Goal: Transaction & Acquisition: Book appointment/travel/reservation

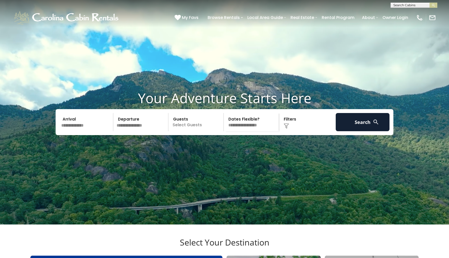
click at [80, 131] on input "text" at bounding box center [87, 122] width 54 height 18
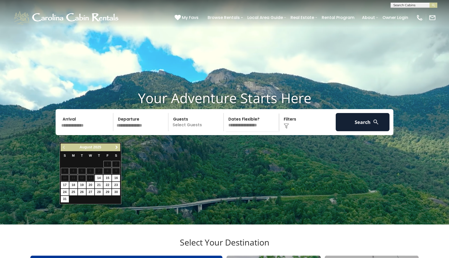
click at [118, 146] on span "Next" at bounding box center [117, 147] width 4 height 4
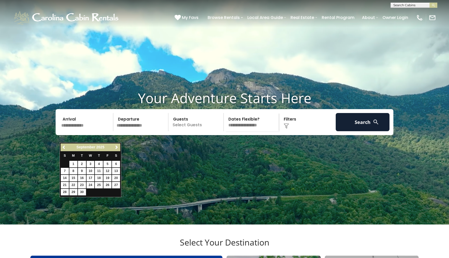
click at [89, 162] on link "3" at bounding box center [91, 164] width 8 height 6
type input "******"
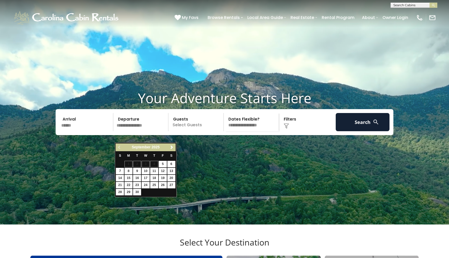
click at [147, 170] on link "10" at bounding box center [146, 171] width 8 height 6
type input "*******"
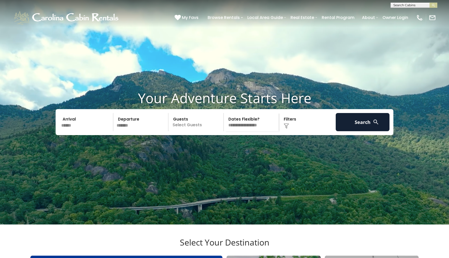
click at [181, 131] on p "Select Guests" at bounding box center [197, 122] width 54 height 18
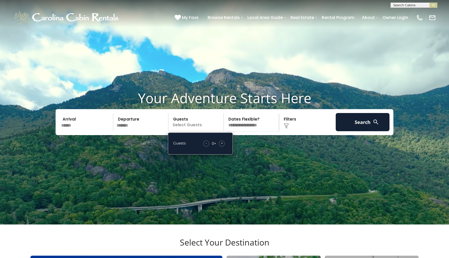
click at [223, 146] on span "+" at bounding box center [222, 143] width 2 height 5
select select "*"
click at [289, 129] on img at bounding box center [286, 125] width 5 height 5
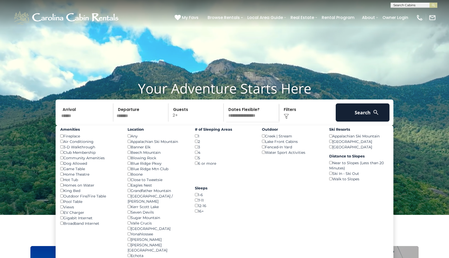
scroll to position [1, 0]
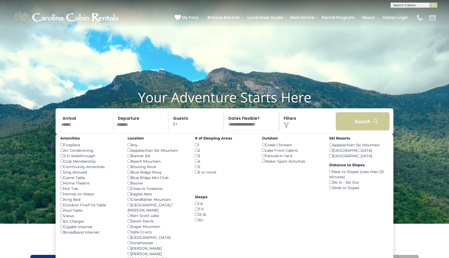
click at [362, 130] on button "Search" at bounding box center [363, 121] width 54 height 18
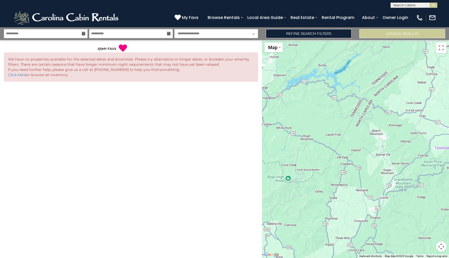
select select "*"
click at [293, 33] on link "Refine Search Filters" at bounding box center [309, 33] width 86 height 9
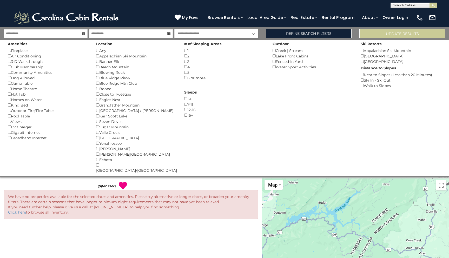
click at [9, 102] on div "King Bed ()" at bounding box center [48, 104] width 81 height 5
click at [274, 49] on div "Creek | Stream ()" at bounding box center [313, 50] width 81 height 5
click at [382, 33] on button "Please Update Results" at bounding box center [403, 33] width 86 height 9
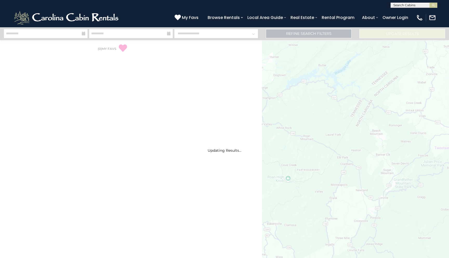
select select "*"
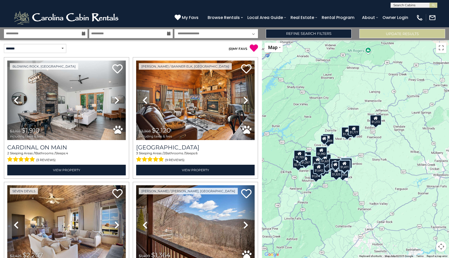
drag, startPoint x: 416, startPoint y: 129, endPoint x: 355, endPoint y: 148, distance: 64.3
click at [355, 148] on div "$1,910 $2,120 $2,207 $1,364 $1,777 $804 $1,674 $1,640 $1,505 $2,197 $1,705 $1,0…" at bounding box center [355, 149] width 187 height 218
click at [377, 121] on div "$1,272" at bounding box center [375, 120] width 11 height 10
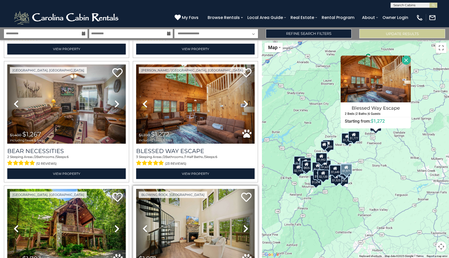
scroll to position [821, 0]
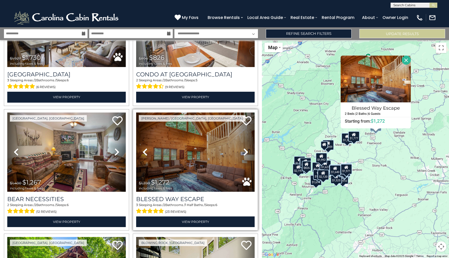
click at [203, 169] on img at bounding box center [195, 153] width 119 height 80
click at [187, 137] on img at bounding box center [195, 153] width 119 height 80
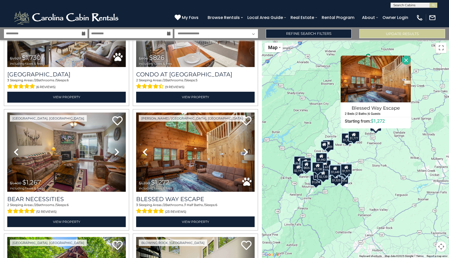
click at [410, 56] on button "Close" at bounding box center [406, 60] width 9 height 9
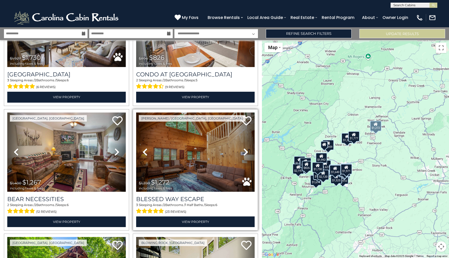
click at [222, 171] on img at bounding box center [195, 153] width 119 height 80
click at [195, 182] on img at bounding box center [195, 153] width 119 height 80
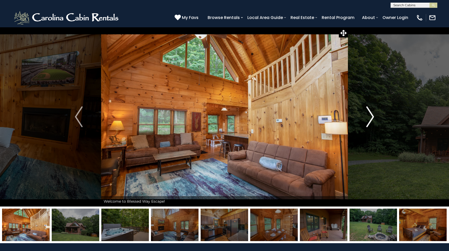
click at [370, 113] on img "Next" at bounding box center [371, 116] width 8 height 21
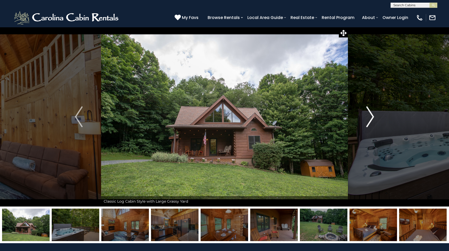
click at [371, 113] on img "Next" at bounding box center [371, 116] width 8 height 21
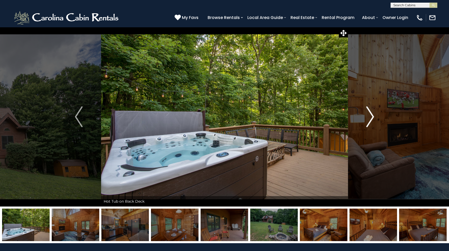
click at [371, 113] on img "Next" at bounding box center [371, 116] width 8 height 21
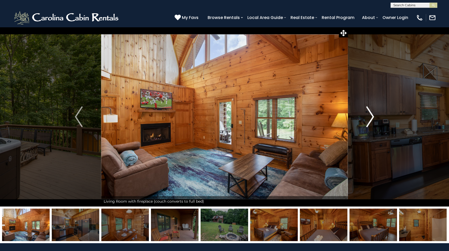
click at [372, 113] on img "Next" at bounding box center [371, 116] width 8 height 21
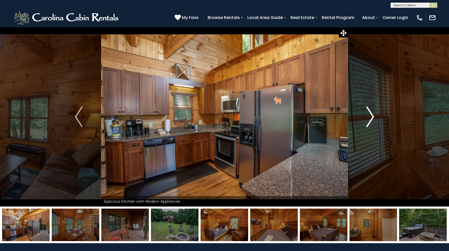
click at [372, 114] on img "Next" at bounding box center [371, 116] width 8 height 21
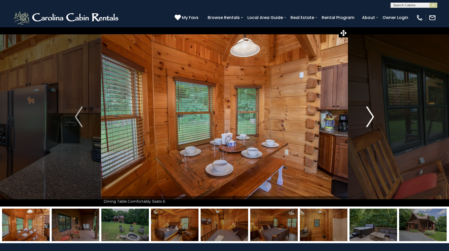
click at [372, 114] on img "Next" at bounding box center [371, 116] width 8 height 21
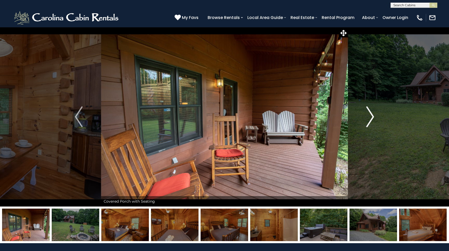
click at [372, 114] on img "Next" at bounding box center [371, 116] width 8 height 21
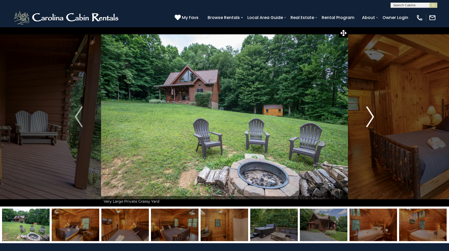
click at [372, 114] on img "Next" at bounding box center [371, 116] width 8 height 21
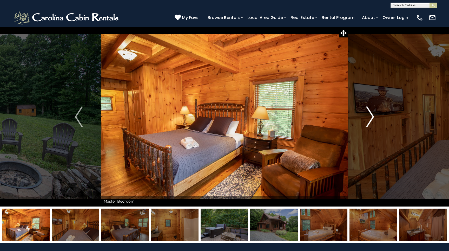
click at [372, 114] on img "Next" at bounding box center [371, 116] width 8 height 21
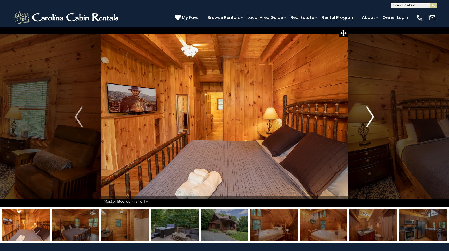
click at [372, 114] on img "Next" at bounding box center [371, 116] width 8 height 21
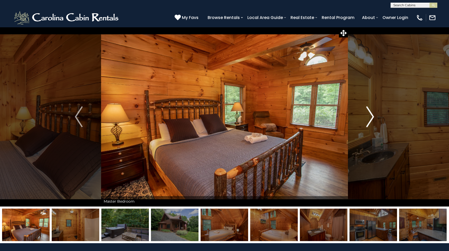
click at [372, 114] on img "Next" at bounding box center [371, 116] width 8 height 21
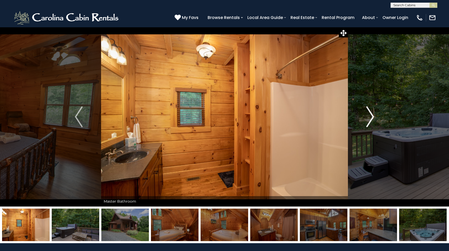
click at [372, 114] on img "Next" at bounding box center [371, 116] width 8 height 21
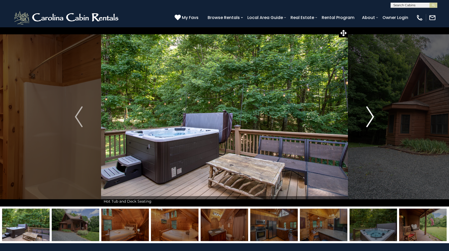
click at [372, 114] on img "Next" at bounding box center [371, 116] width 8 height 21
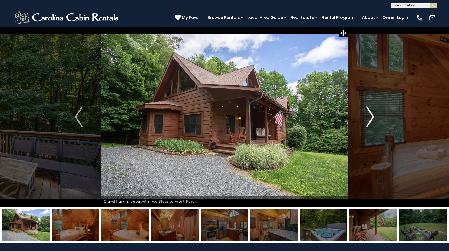
click at [372, 114] on img "Next" at bounding box center [371, 116] width 8 height 21
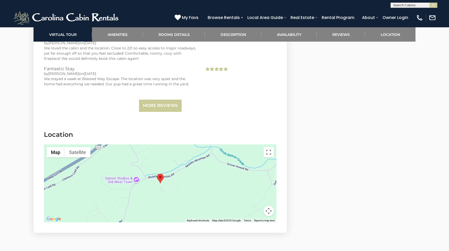
scroll to position [1135, 0]
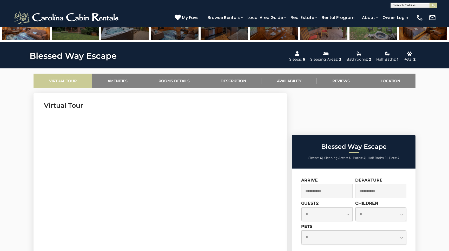
scroll to position [0, 0]
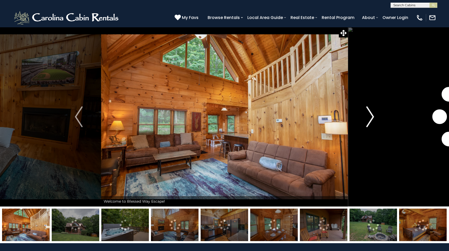
click at [371, 115] on img "Next" at bounding box center [371, 116] width 8 height 21
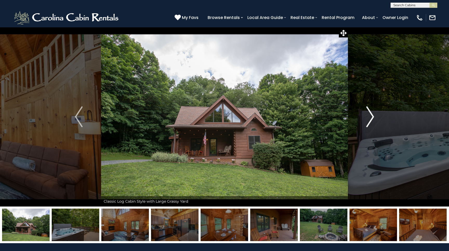
click at [371, 115] on img "Next" at bounding box center [371, 116] width 8 height 21
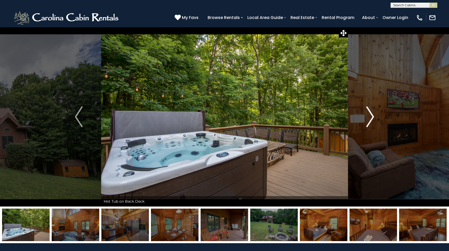
click at [371, 115] on img "Next" at bounding box center [371, 116] width 8 height 21
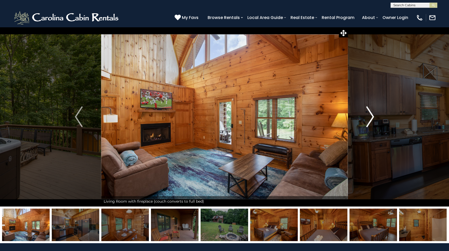
click at [371, 115] on img "Next" at bounding box center [371, 116] width 8 height 21
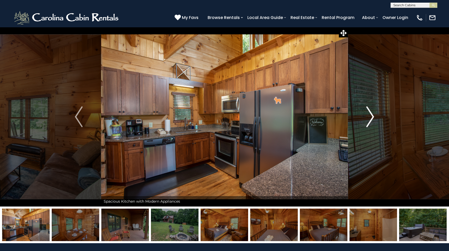
click at [371, 115] on img "Next" at bounding box center [371, 116] width 8 height 21
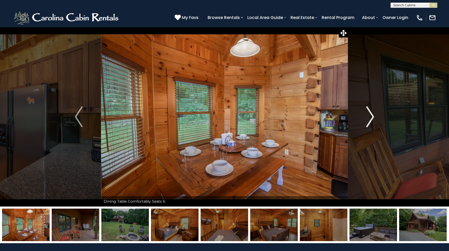
click at [371, 115] on img "Next" at bounding box center [371, 116] width 8 height 21
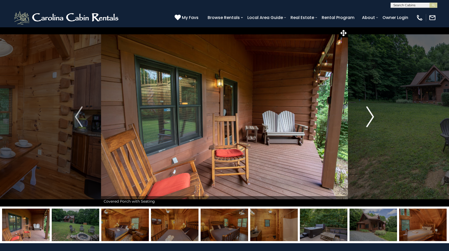
click at [371, 115] on img "Next" at bounding box center [371, 116] width 8 height 21
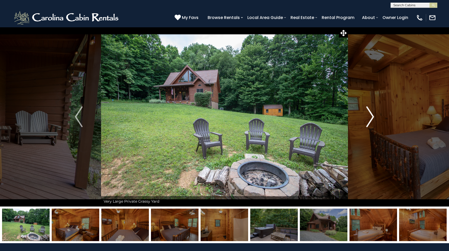
click at [372, 115] on img "Next" at bounding box center [371, 116] width 8 height 21
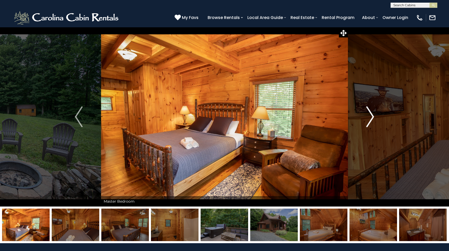
click at [372, 114] on img "Next" at bounding box center [371, 116] width 8 height 21
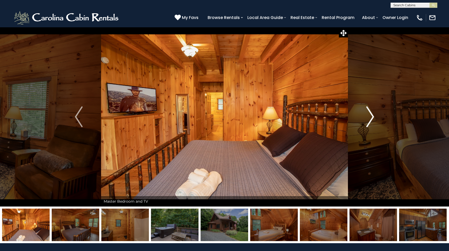
click at [372, 114] on img "Next" at bounding box center [371, 116] width 8 height 21
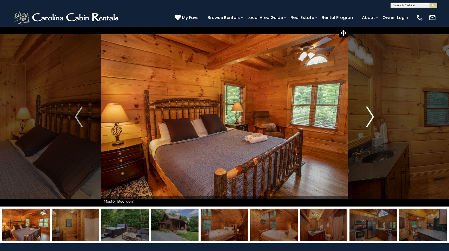
click at [372, 114] on img "Next" at bounding box center [371, 116] width 8 height 21
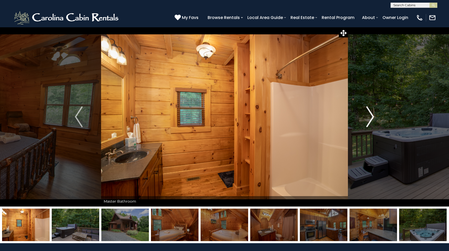
click at [371, 114] on img "Next" at bounding box center [371, 116] width 8 height 21
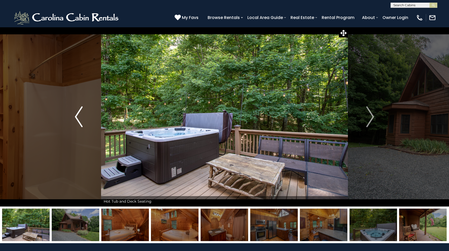
click at [80, 122] on img "Previous" at bounding box center [79, 116] width 8 height 21
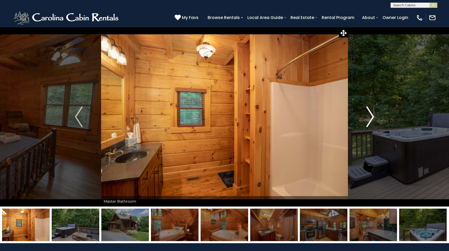
click at [374, 115] on img "Next" at bounding box center [371, 116] width 8 height 21
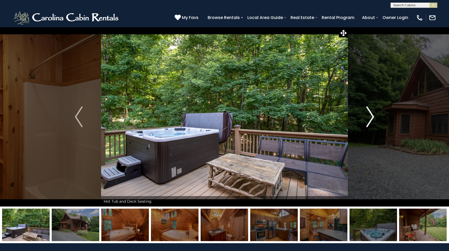
click at [373, 116] on img "Next" at bounding box center [371, 116] width 8 height 21
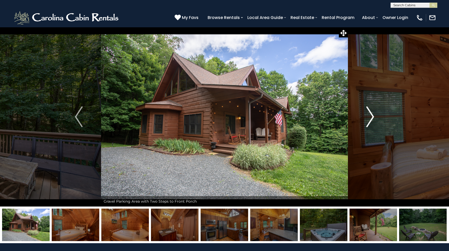
click at [373, 116] on img "Next" at bounding box center [371, 116] width 8 height 21
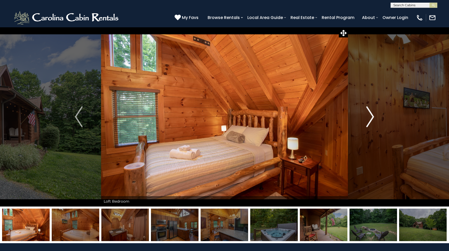
click at [373, 116] on img "Next" at bounding box center [371, 116] width 8 height 21
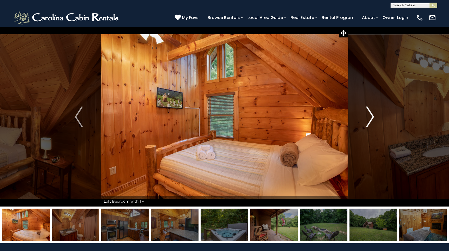
click at [373, 116] on img "Next" at bounding box center [371, 116] width 8 height 21
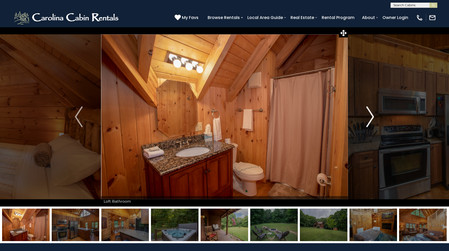
click at [373, 116] on img "Next" at bounding box center [371, 116] width 8 height 21
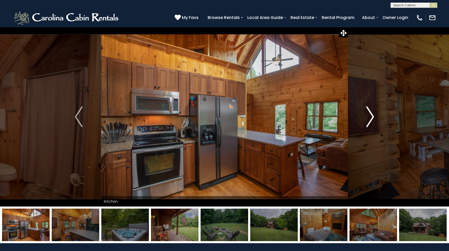
click at [373, 116] on img "Next" at bounding box center [371, 116] width 8 height 21
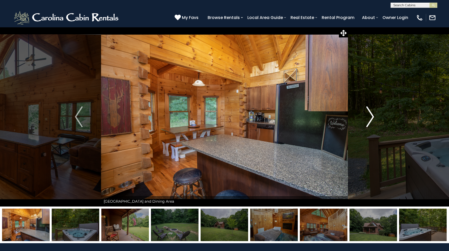
click at [373, 116] on img "Next" at bounding box center [371, 116] width 8 height 21
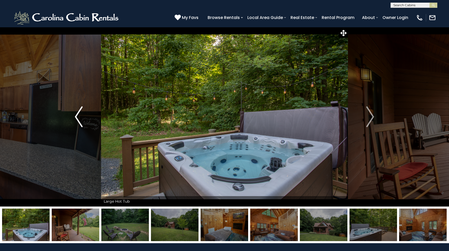
click at [78, 120] on img "Previous" at bounding box center [79, 116] width 8 height 21
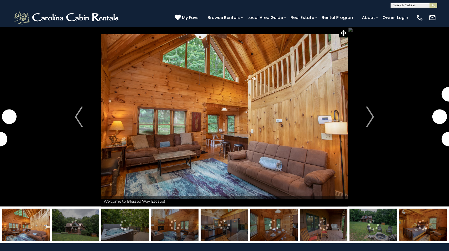
scroll to position [258, 0]
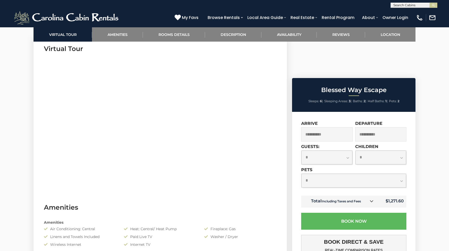
select select "*"
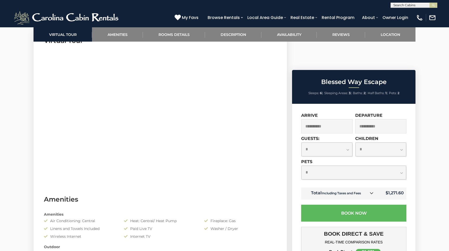
scroll to position [265, 0]
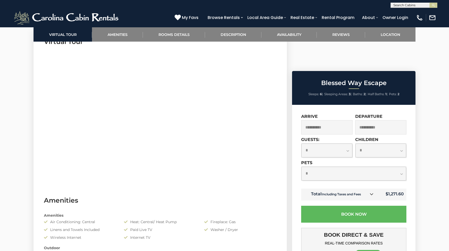
click at [356, 160] on div "**********" at bounding box center [353, 174] width 105 height 28
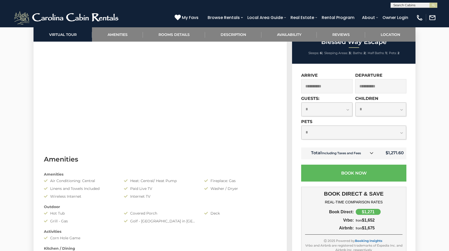
scroll to position [307, 0]
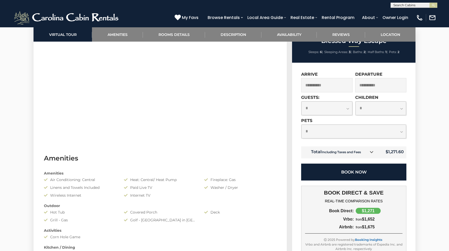
click at [361, 180] on button "Book Now" at bounding box center [353, 172] width 105 height 17
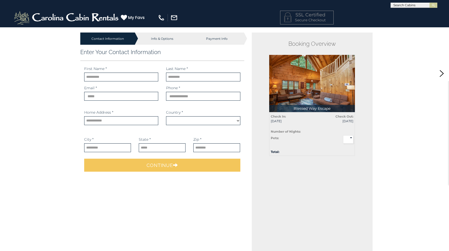
select select "*********"
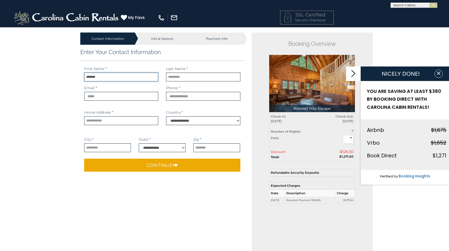
type input "*******"
type input "**********"
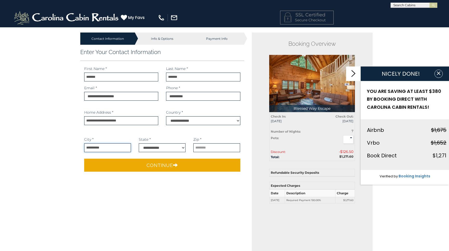
type input "**********"
select select "**"
type input "*****"
select select
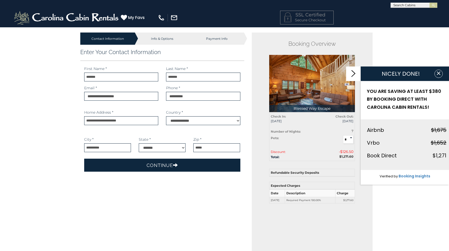
click at [183, 165] on button "Continue" at bounding box center [162, 165] width 156 height 13
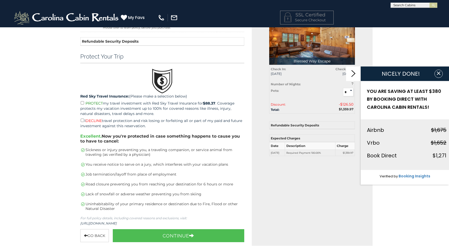
scroll to position [48, 0]
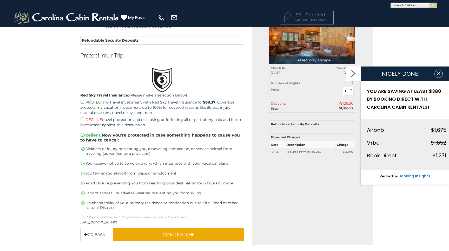
click at [183, 231] on button "Continue" at bounding box center [179, 234] width 132 height 13
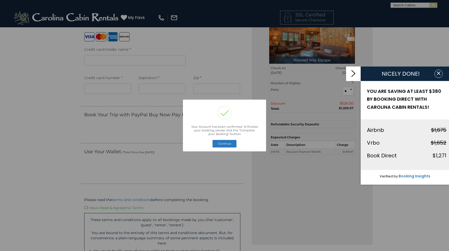
click at [225, 144] on button "Continue" at bounding box center [225, 143] width 24 height 7
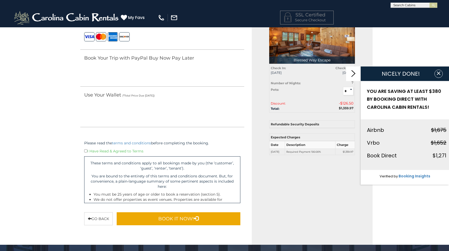
click at [182, 219] on button "Book It Now!" at bounding box center [179, 218] width 124 height 13
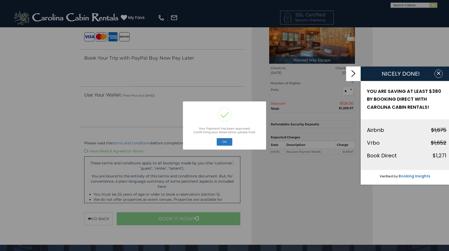
click at [226, 142] on button "OK" at bounding box center [225, 141] width 16 height 7
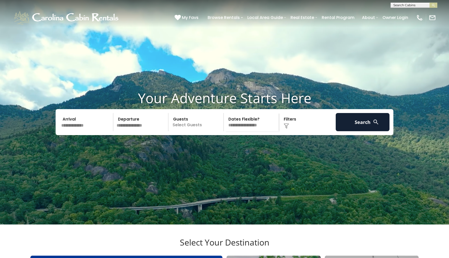
click at [375, 125] on img at bounding box center [376, 122] width 6 height 6
click at [376, 125] on img at bounding box center [376, 122] width 6 height 6
click at [374, 125] on img at bounding box center [376, 122] width 6 height 6
click at [360, 131] on button "Search" at bounding box center [363, 122] width 54 height 18
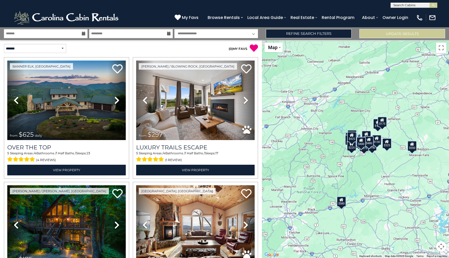
click at [406, 5] on input "text" at bounding box center [413, 6] width 45 height 5
type input "*******"
click at [409, 16] on li "Blessed Way Escape" at bounding box center [414, 18] width 46 height 5
click at [435, 4] on img "submit" at bounding box center [434, 5] width 4 height 4
click at [394, 127] on div "$625 $297 $175 $300 $580 $290 $424 $395 $270 $185 $230 $550 $349 $230 $160 $325…" at bounding box center [355, 149] width 187 height 218
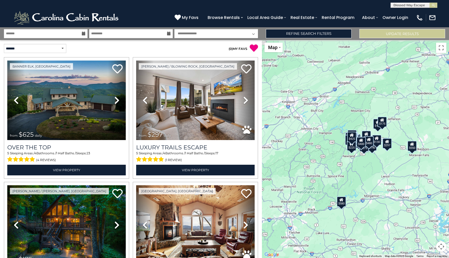
click at [382, 123] on div "$175" at bounding box center [382, 121] width 9 height 10
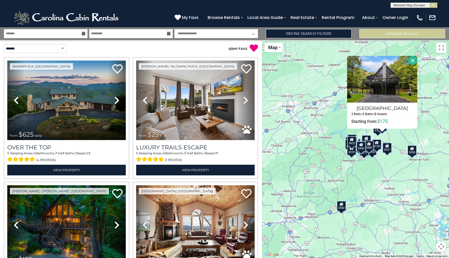
click at [376, 132] on div "$175" at bounding box center [377, 128] width 9 height 10
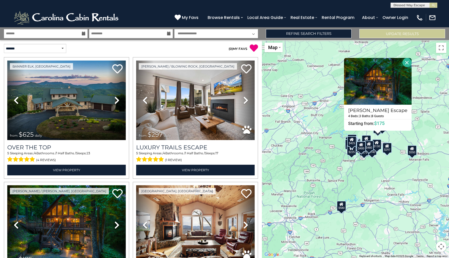
click at [400, 133] on div "$625 $297 $175 $300 $580 $290 $424 $395 $270 $185 $230 $550 $349 $230 $160 $325…" at bounding box center [355, 149] width 187 height 218
click at [419, 132] on div "$625 $297 $175 $300 $580 $290 $424 $395 $270 $185 $230 $550 $349 $230 $160 $325…" at bounding box center [355, 149] width 187 height 218
click at [412, 61] on button "Close" at bounding box center [407, 62] width 9 height 9
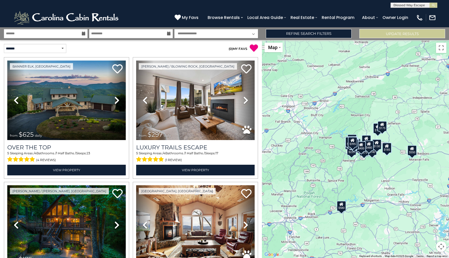
click at [385, 175] on div "$625 $297 $175 $300 $580 $290 $424 $395 $270 $185 $230 $550 $349 $230 $160 $325…" at bounding box center [355, 149] width 187 height 218
click at [374, 174] on div "$625 $297 $175 $300 $580 $290 $424 $395 $270 $185 $230 $550 $349 $230 $160 $325…" at bounding box center [355, 149] width 187 height 218
click at [391, 123] on div "$625 $297 $175 $300 $580 $290 $424 $395 $270 $185 $230 $550 $349 $230 $160 $325…" at bounding box center [355, 149] width 187 height 218
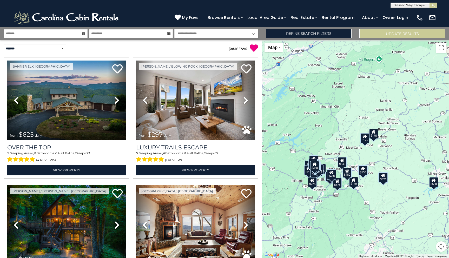
click at [443, 46] on button "Toggle fullscreen view" at bounding box center [441, 48] width 10 height 10
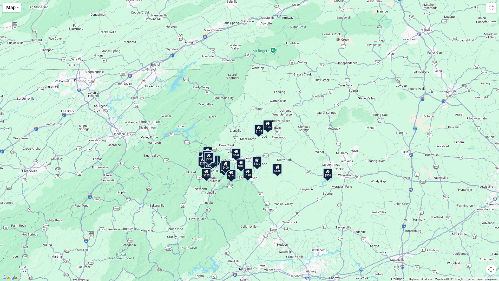
click at [269, 126] on div "$175" at bounding box center [267, 125] width 9 height 10
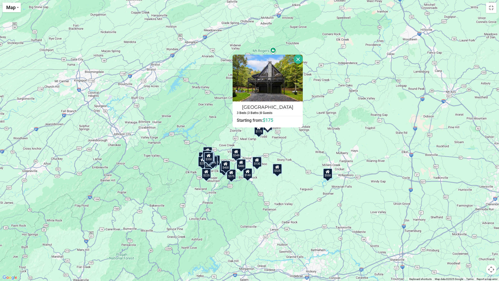
click at [303, 142] on div "$625 $297 $175 $300 $290 $424 $395 $270 $185 $230 $550 $349 $230 $160 $325 $185…" at bounding box center [249, 140] width 499 height 281
click at [261, 135] on div "$175" at bounding box center [258, 129] width 9 height 10
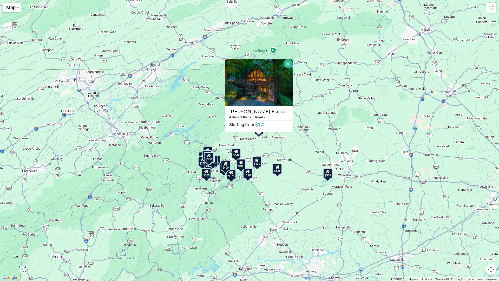
click at [292, 145] on div "$625 $297 $175 $300 $290 $424 $395 $270 $185 $230 $550 $349 $230 $160 $325 $185…" at bounding box center [249, 140] width 499 height 281
click at [293, 62] on button "Close" at bounding box center [288, 63] width 9 height 9
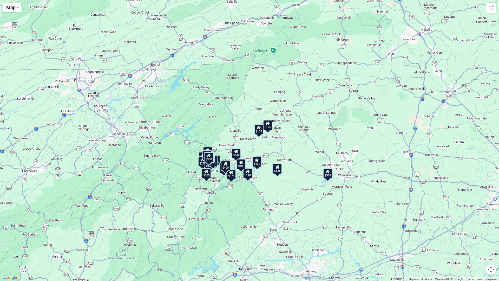
click at [286, 115] on div "$625 $297 $175 $300 $290 $424 $395 $270 $185 $230 $550 $349 $230 $160 $325 $185…" at bounding box center [249, 140] width 499 height 281
click at [449, 8] on button "Toggle fullscreen view" at bounding box center [491, 8] width 10 height 10
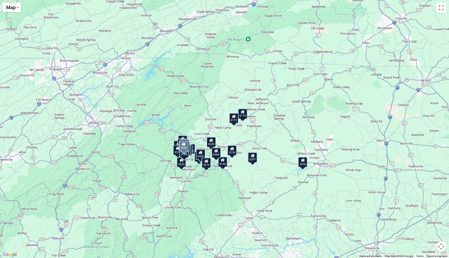
scroll to position [1695, 0]
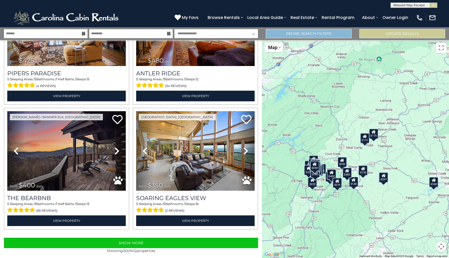
click at [311, 35] on link "Refine Search Filters" at bounding box center [309, 33] width 86 height 9
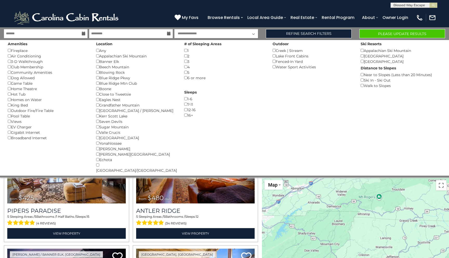
click at [401, 33] on button "Please Update Results" at bounding box center [403, 33] width 86 height 9
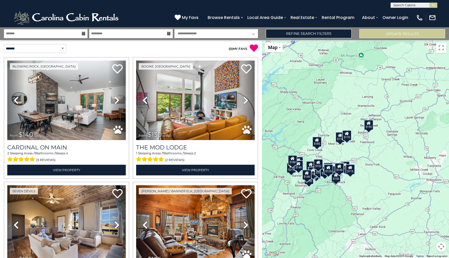
drag, startPoint x: 360, startPoint y: 101, endPoint x: 292, endPoint y: 125, distance: 72.3
click at [292, 125] on div "$140 $130 $195 $195 $110 $170 $170 $85 $190 $165 $90 $150 $200 $215 $175 $200 $…" at bounding box center [355, 149] width 187 height 218
click at [370, 128] on div "$155" at bounding box center [368, 125] width 9 height 10
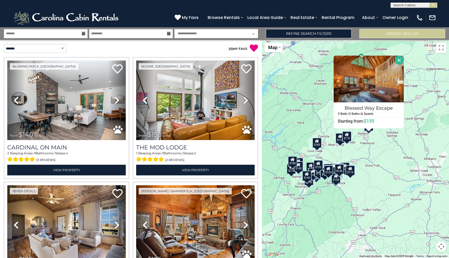
click at [393, 141] on div "$140 $130 $195 $195 $110 $170 $170 $85 $190 $165 $90 $150 $200 $215 $175 $200 $…" at bounding box center [355, 149] width 187 height 218
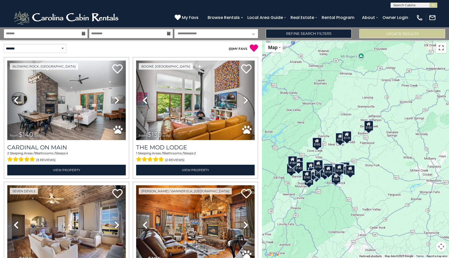
click at [444, 48] on button "Toggle fullscreen view" at bounding box center [441, 48] width 10 height 10
